Goal: Information Seeking & Learning: Learn about a topic

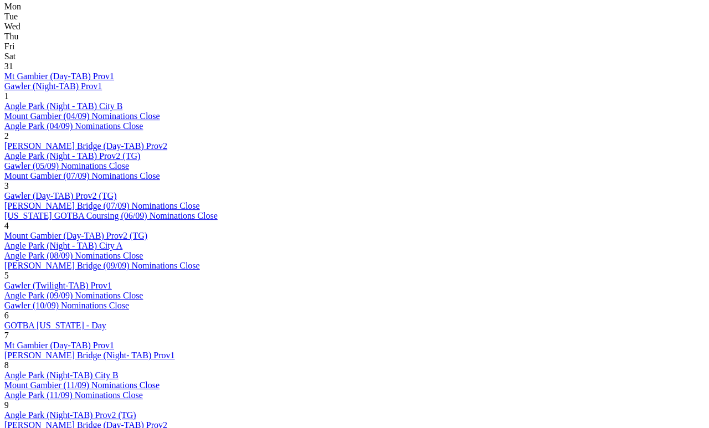
scroll to position [553, 9]
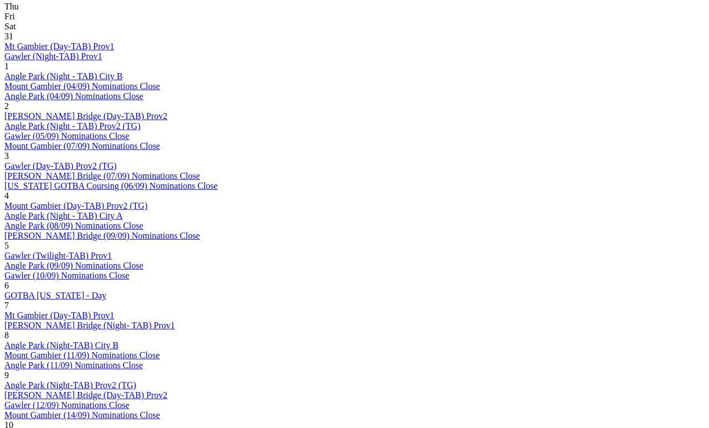
scroll to position [584, 0]
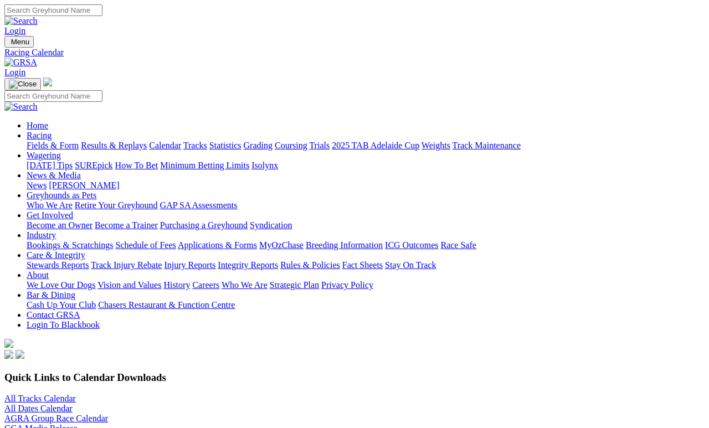
scroll to position [623, 0]
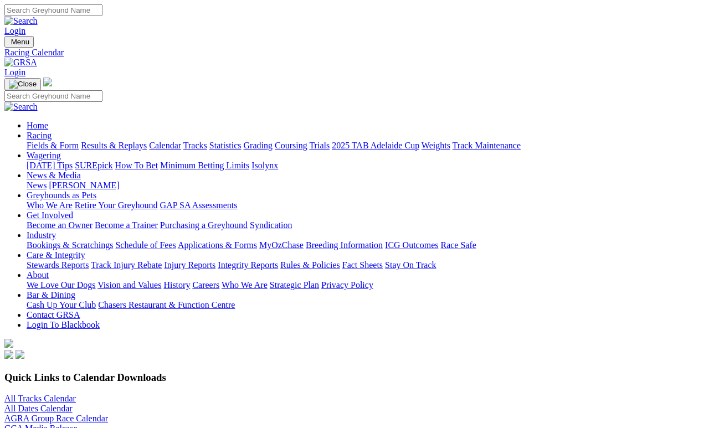
scroll to position [623, 0]
